Goal: Information Seeking & Learning: Get advice/opinions

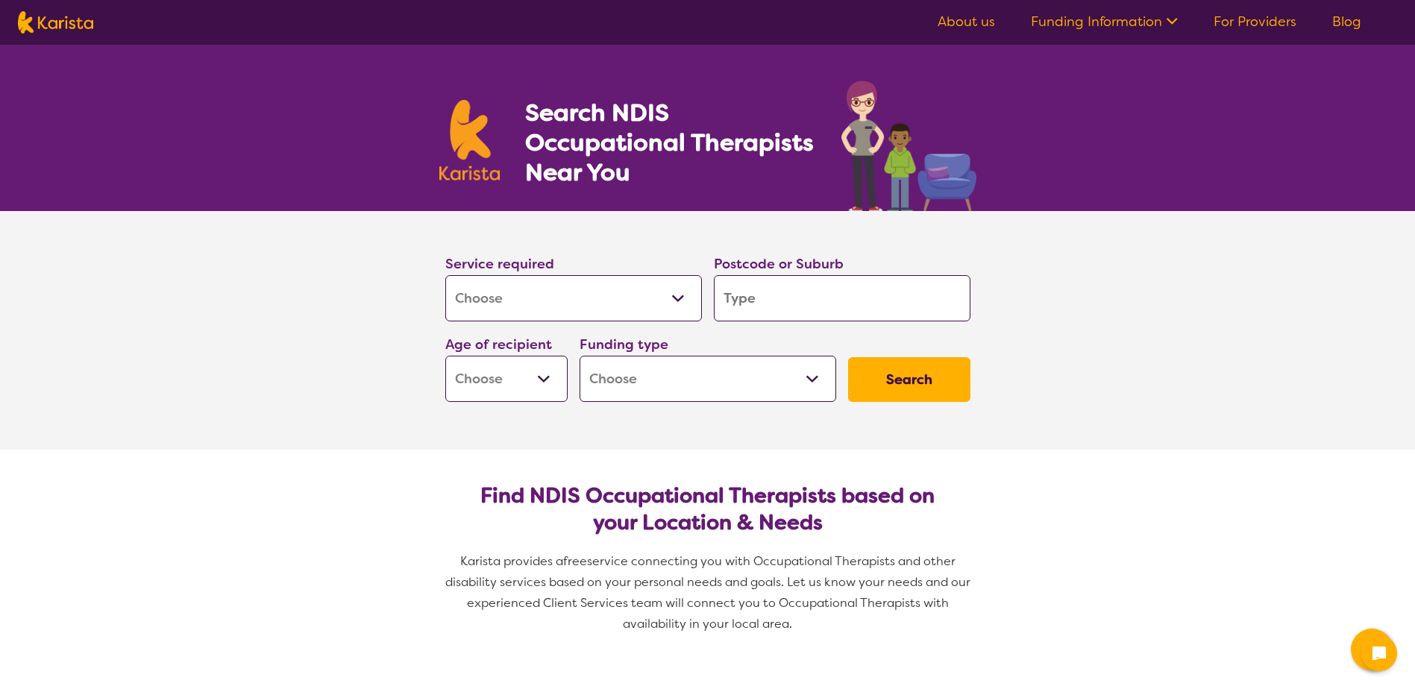
select select "[MEDICAL_DATA]"
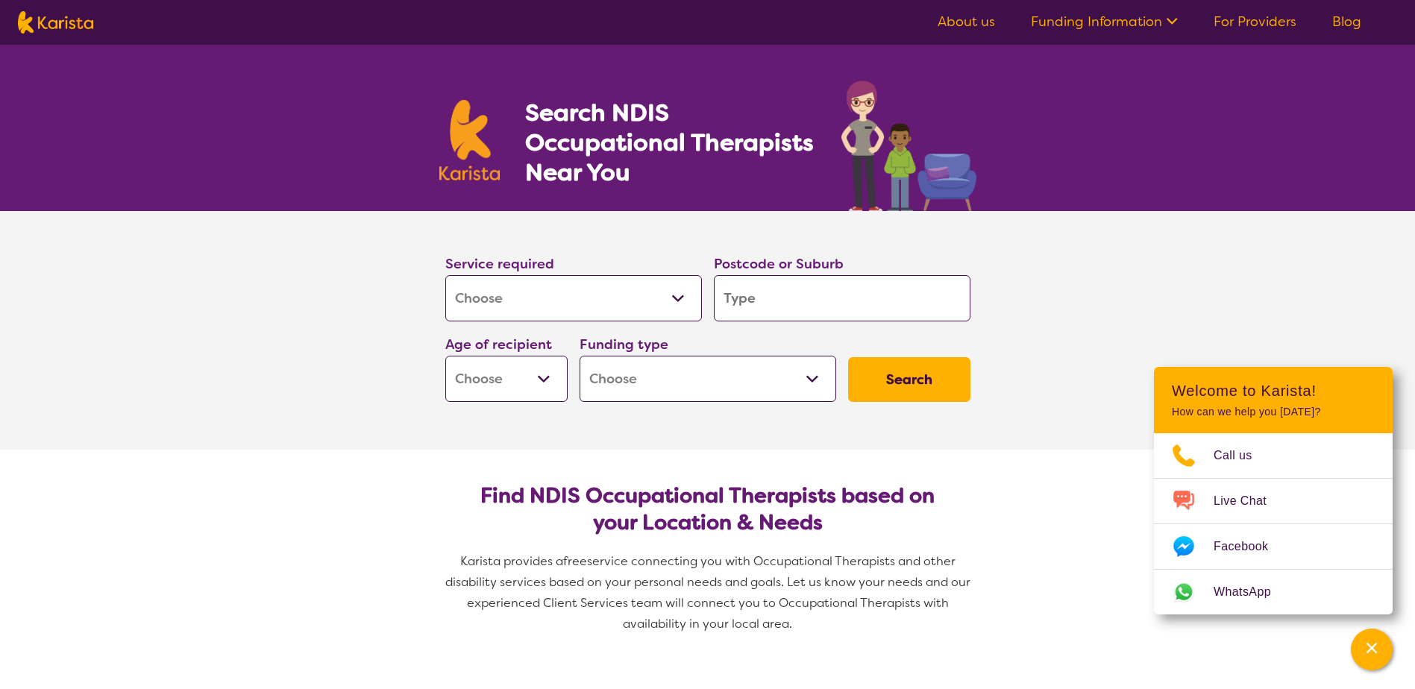
click at [785, 306] on input "search" at bounding box center [842, 298] width 257 height 46
type input "3"
type input "31"
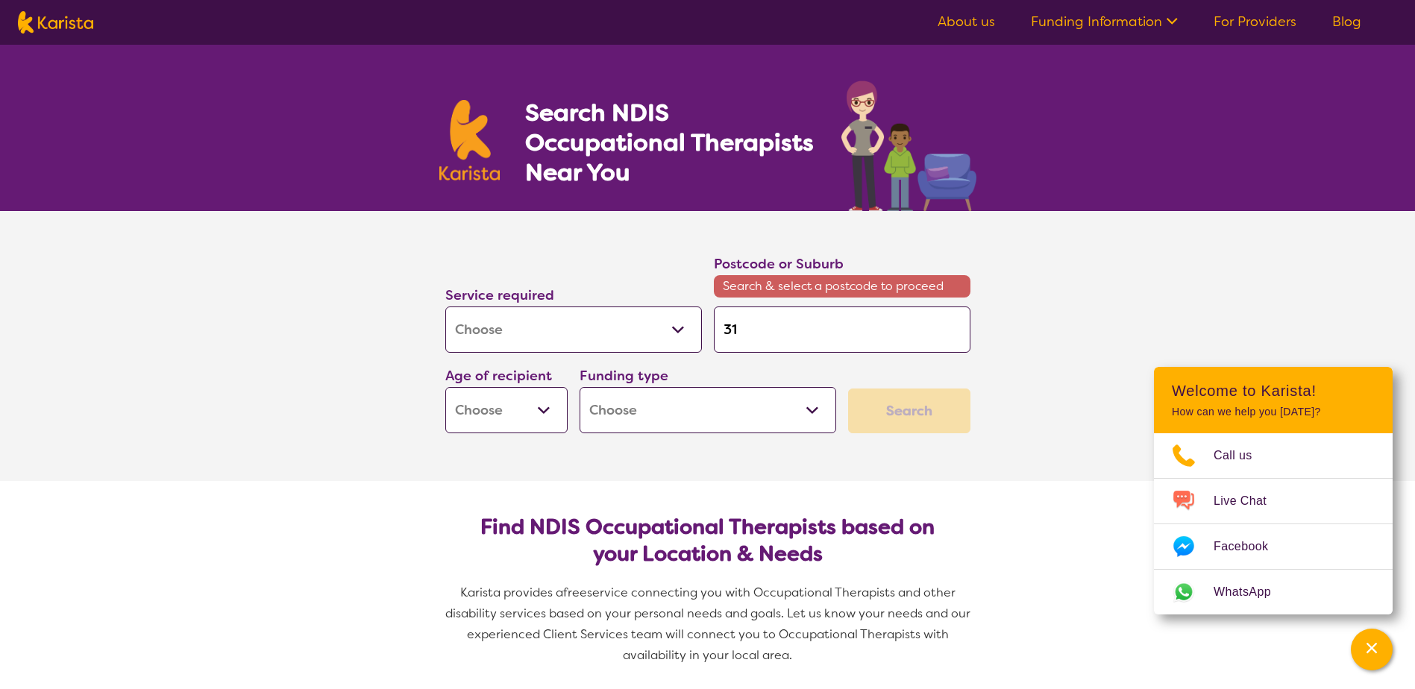
type input "316"
type input "3165"
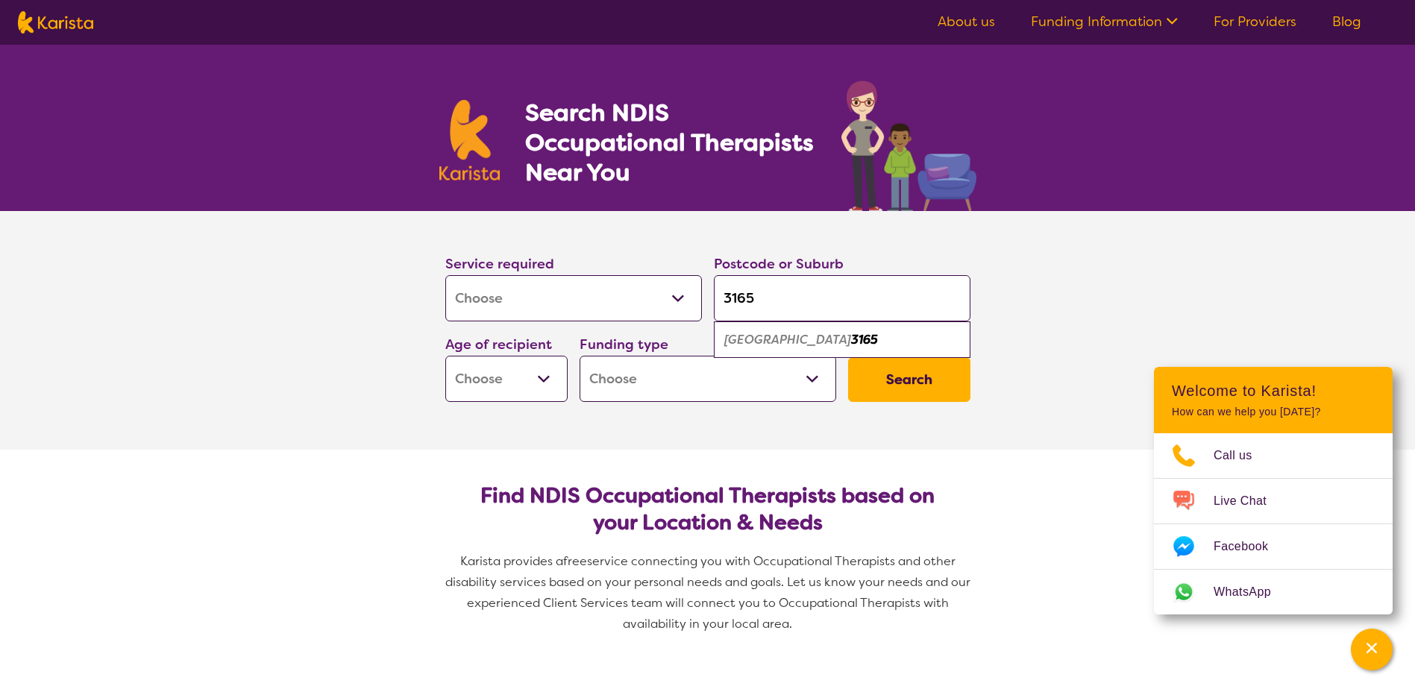
type input "3165"
click at [783, 338] on em "Bentleigh East" at bounding box center [787, 340] width 127 height 16
click at [535, 383] on select "Early Childhood - 0 to 9 Child - 10 to 11 Adolescent - 12 to 17 Adult - 18 to 6…" at bounding box center [506, 379] width 122 height 46
select select "EC"
click at [445, 356] on select "Early Childhood - 0 to 9 Child - 10 to 11 Adolescent - 12 to 17 Adult - 18 to 6…" at bounding box center [506, 379] width 122 height 46
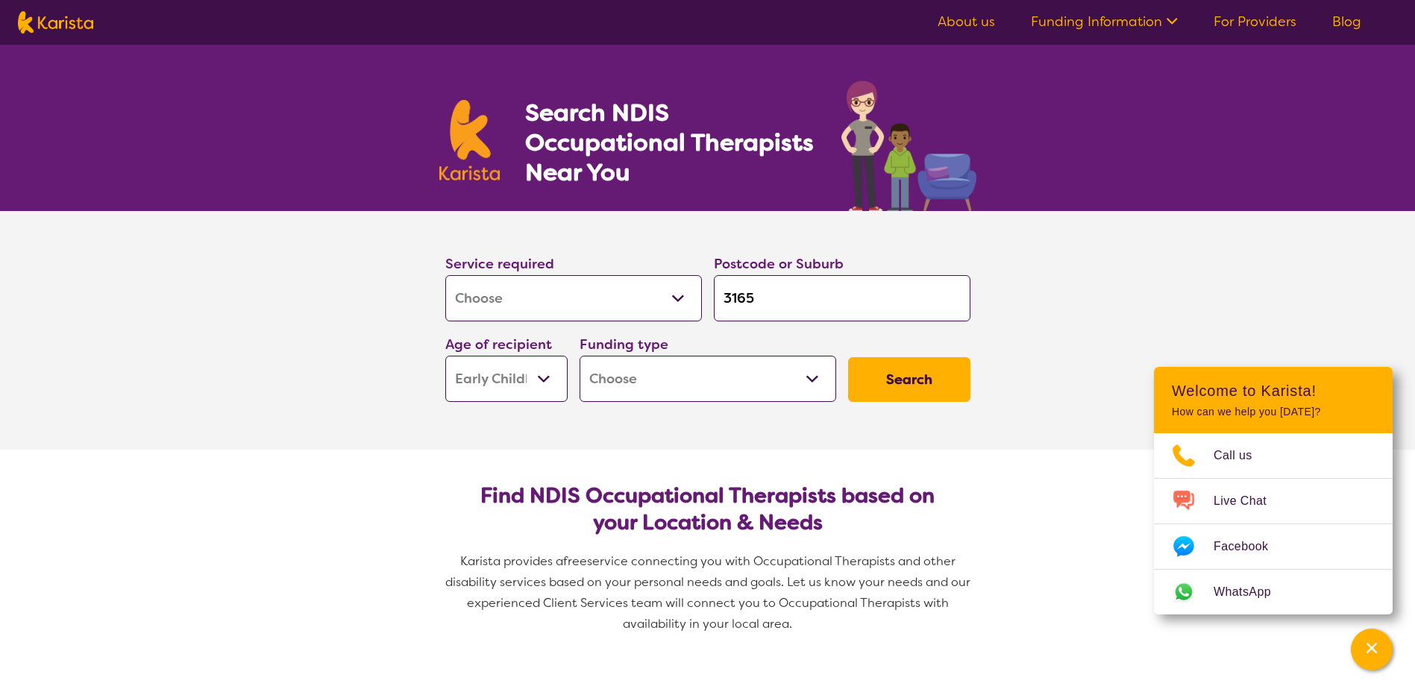
select select "EC"
click at [761, 392] on select "Home Care Package (HCP) National Disability Insurance Scheme (NDIS) I don't know" at bounding box center [707, 379] width 257 height 46
select select "NDIS"
click at [579, 356] on select "Home Care Package (HCP) National Disability Insurance Scheme (NDIS) I don't know" at bounding box center [707, 379] width 257 height 46
select select "NDIS"
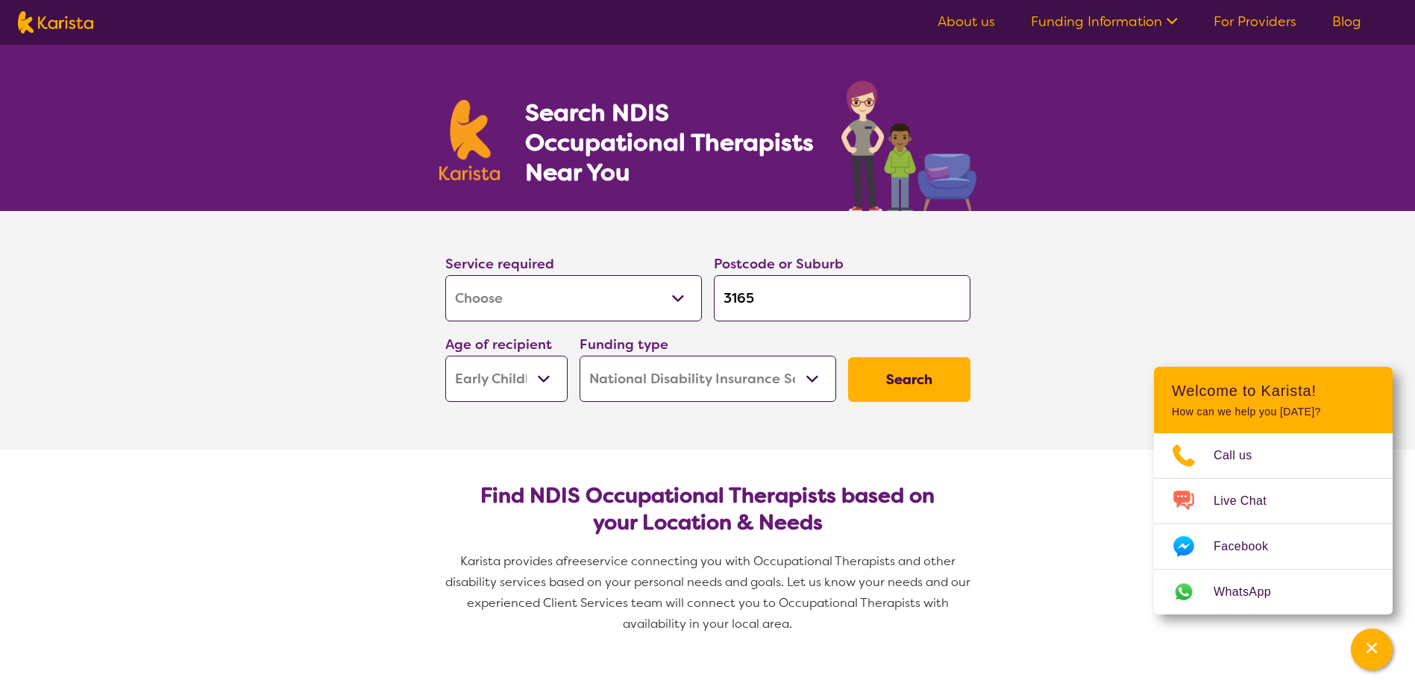
click at [890, 385] on button "Search" at bounding box center [909, 379] width 122 height 45
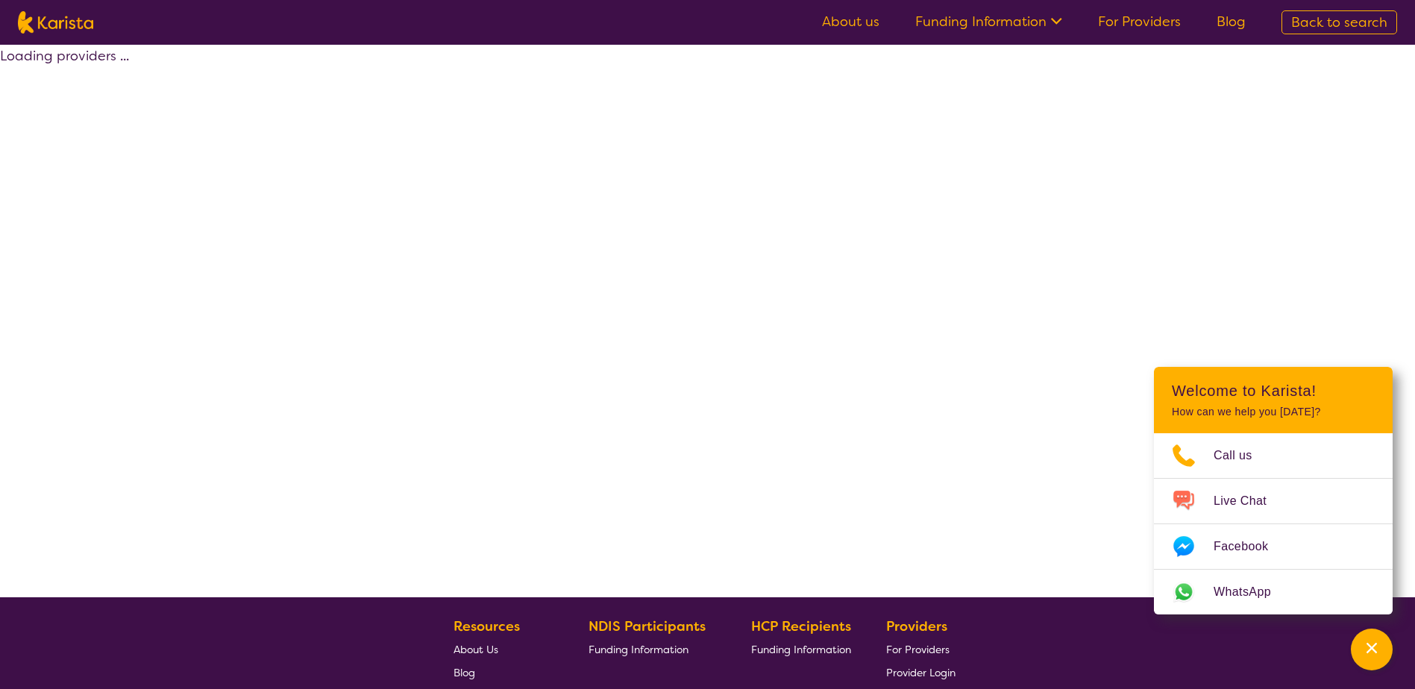
select select "by_score"
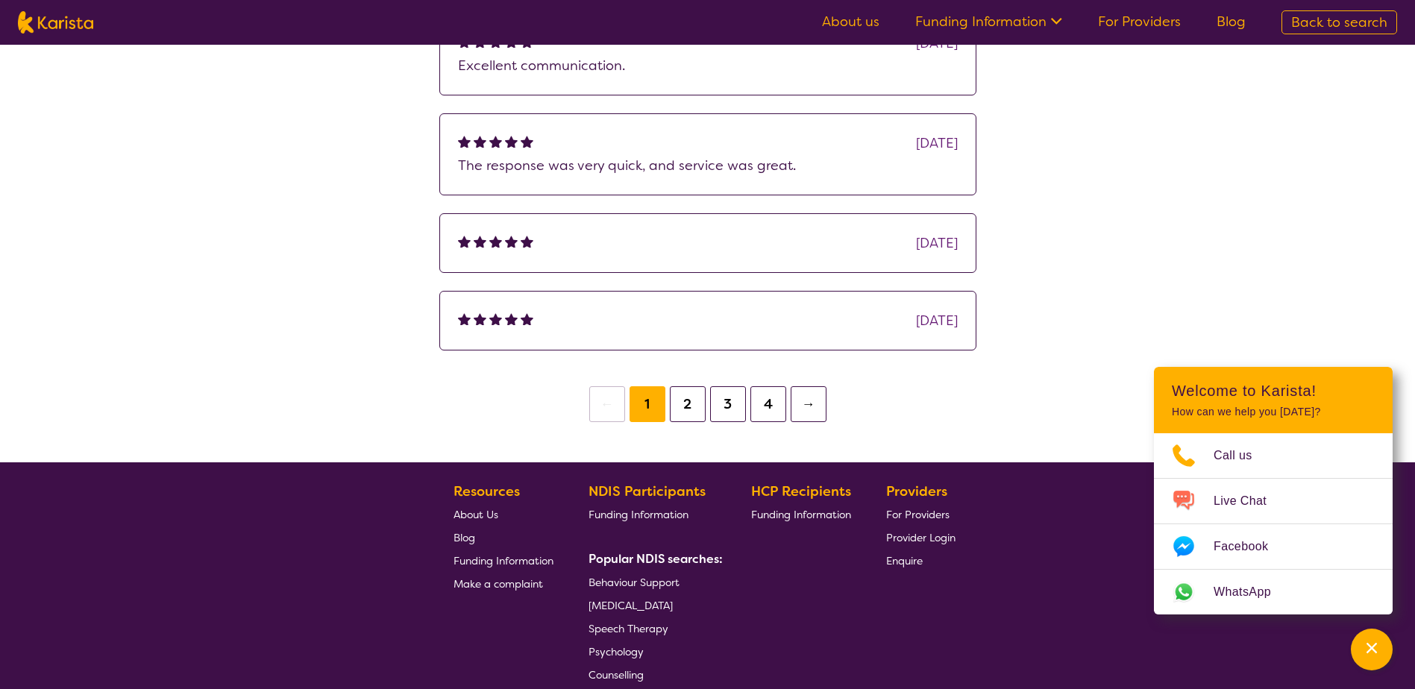
scroll to position [1137, 0]
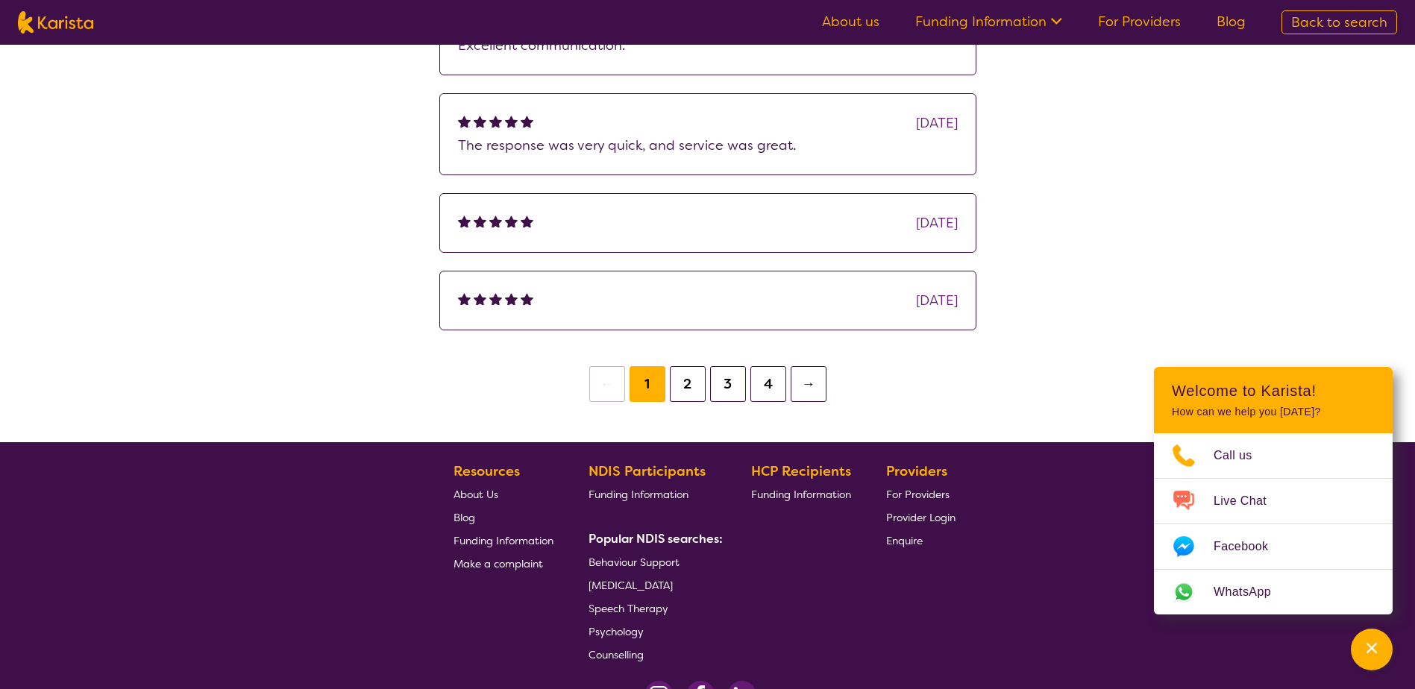
click at [688, 383] on button "2" at bounding box center [688, 384] width 36 height 36
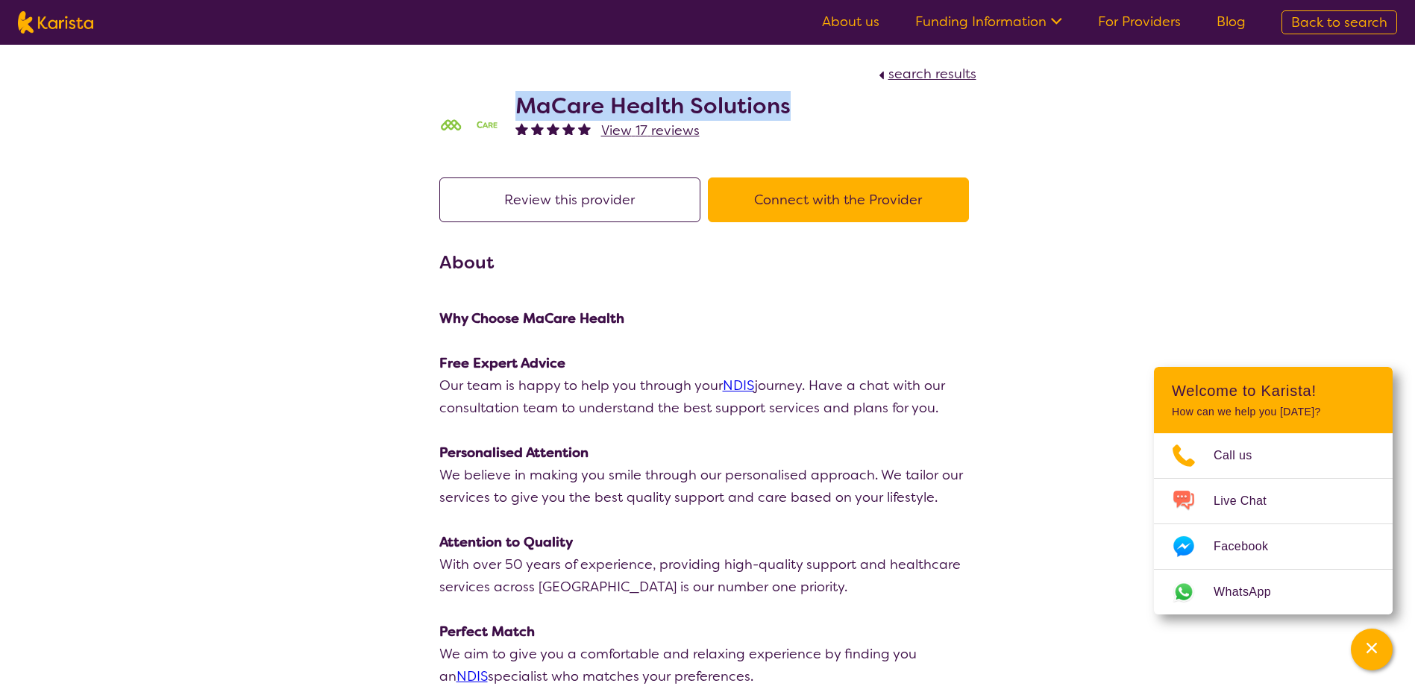
drag, startPoint x: 791, startPoint y: 111, endPoint x: 515, endPoint y: 105, distance: 276.7
click at [515, 105] on div "MaCare Health Solutions View 17 reviews" at bounding box center [707, 122] width 537 height 75
copy h2 "MaCare Health Solutions"
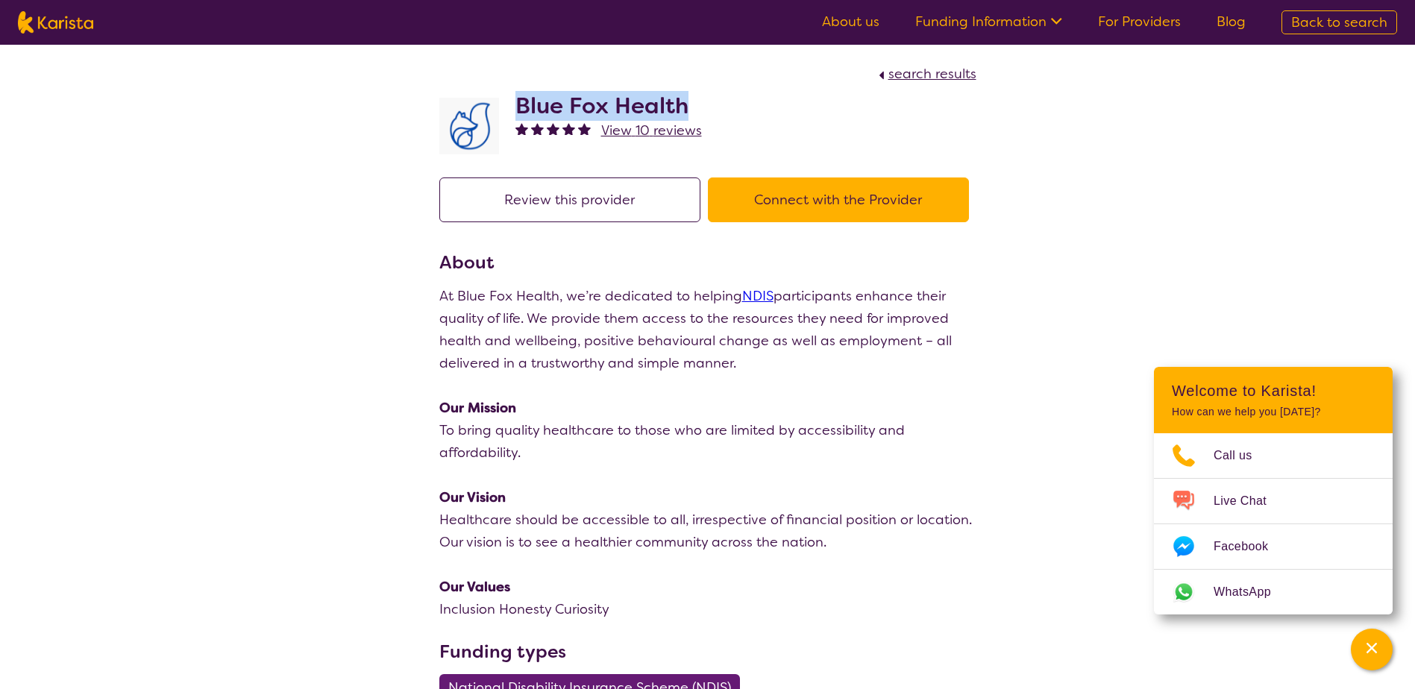
drag, startPoint x: 700, startPoint y: 104, endPoint x: 518, endPoint y: 110, distance: 181.3
click at [518, 110] on div "Blue Fox Health View 10 reviews" at bounding box center [707, 122] width 537 height 75
copy h2 "Blue Fox Health"
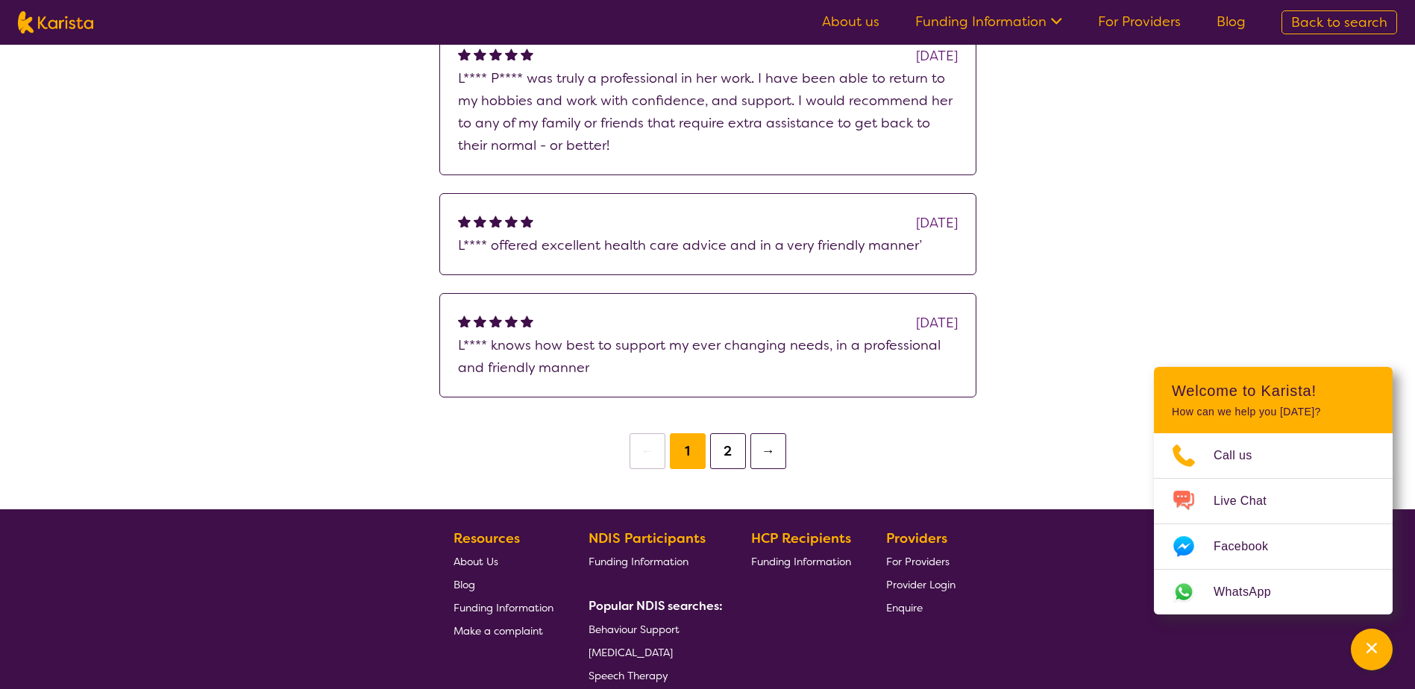
scroll to position [1193, 0]
